Goal: Find contact information: Find contact information

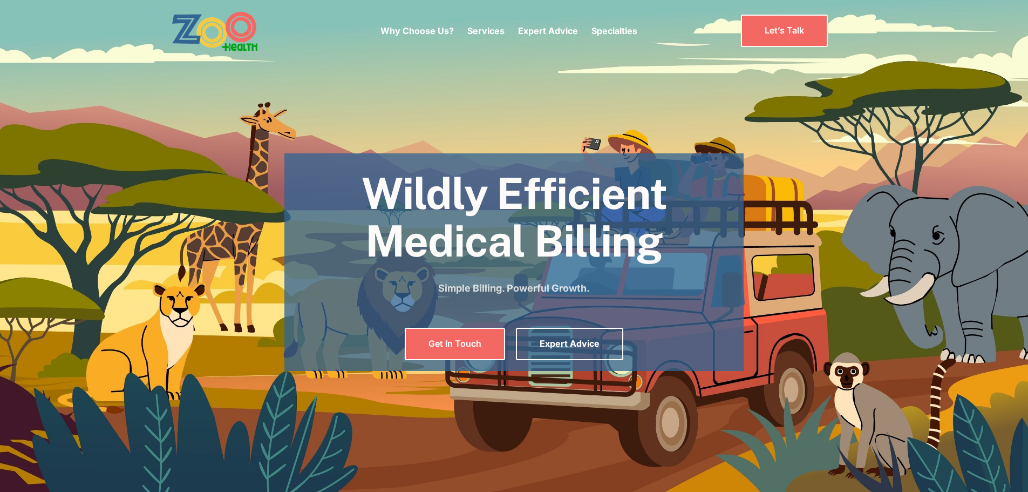
click at [227, 35] on img "home" at bounding box center [215, 31] width 87 height 40
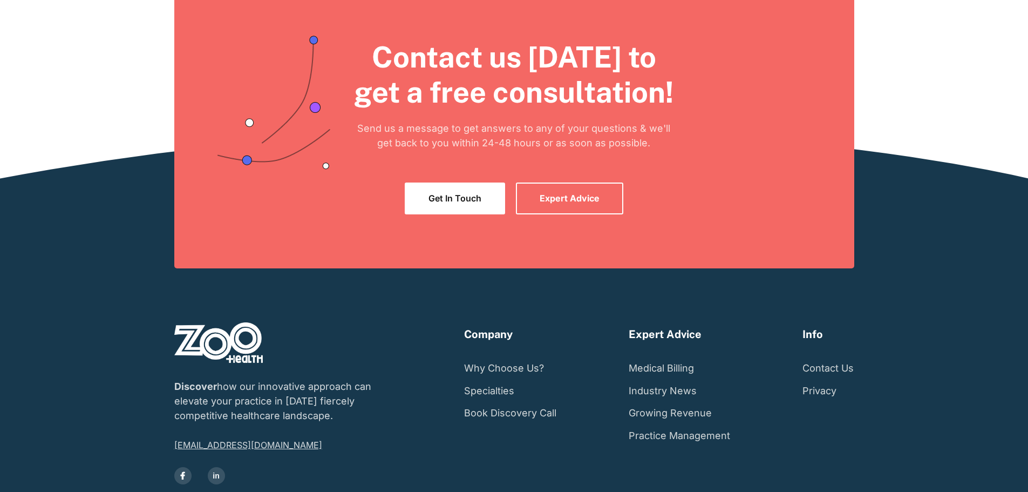
scroll to position [2102, 0]
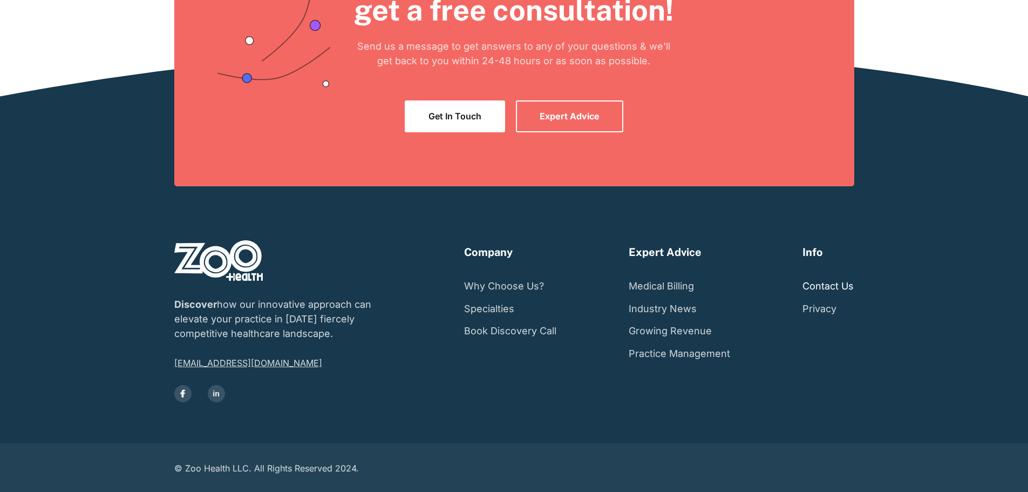
click at [854, 297] on link "Contact Us" at bounding box center [827, 286] width 51 height 23
